Goal: Download file/media

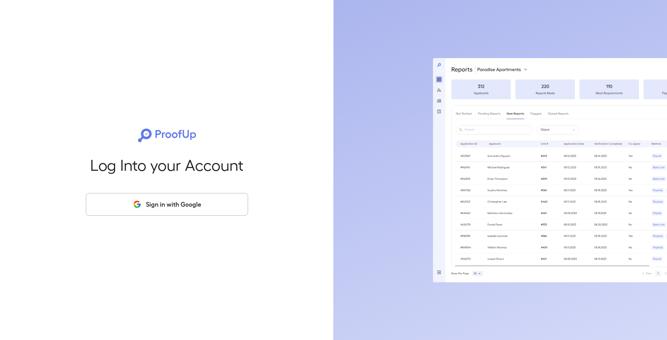
click at [219, 205] on button "Sign in with Google" at bounding box center [167, 204] width 162 height 23
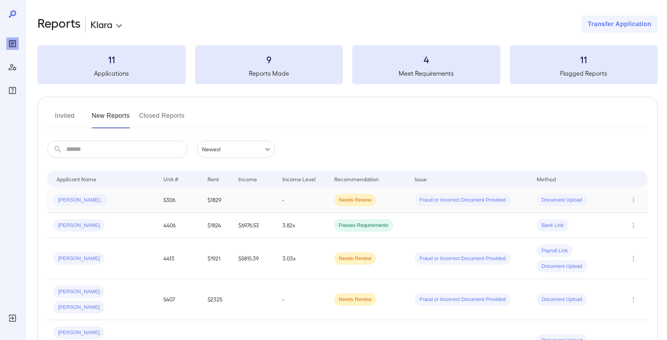
click at [85, 202] on span "Deena S..." at bounding box center [80, 200] width 54 height 7
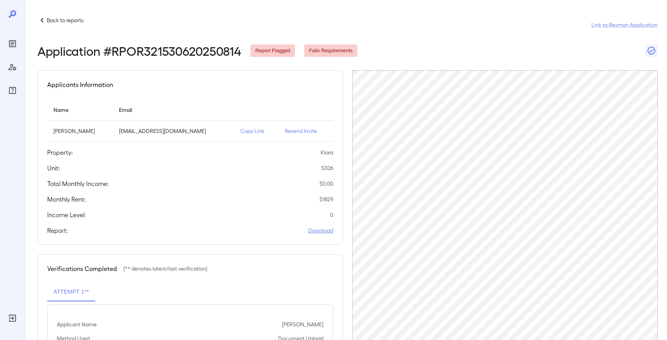
click at [318, 227] on link "Download" at bounding box center [320, 231] width 25 height 8
